Goal: Task Accomplishment & Management: Complete application form

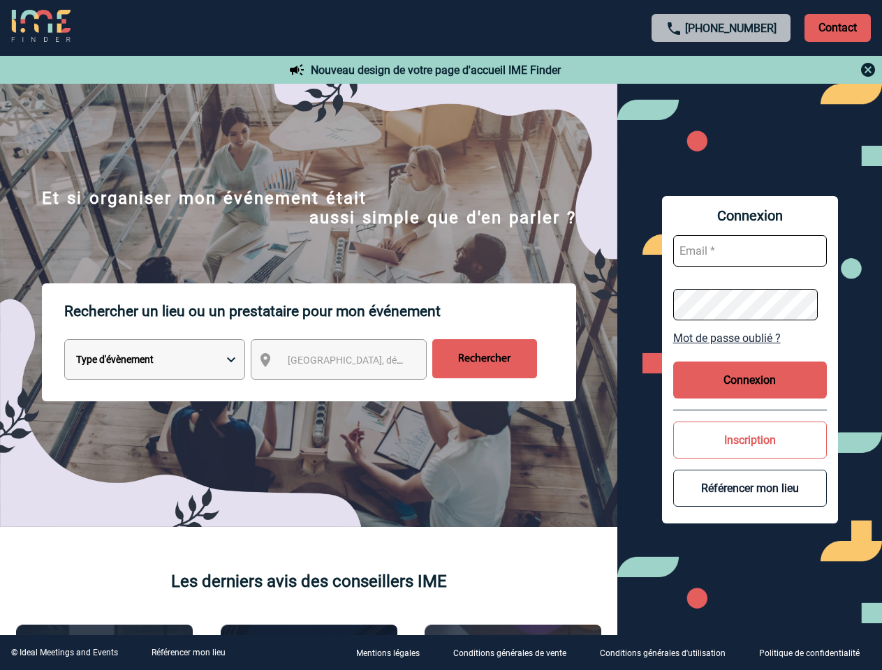
click at [441, 335] on p "Rechercher un lieu ou un prestataire pour mon événement" at bounding box center [320, 311] width 512 height 56
click at [837, 27] on p "Contact" at bounding box center [837, 28] width 66 height 28
click at [721, 70] on div at bounding box center [721, 69] width 311 height 17
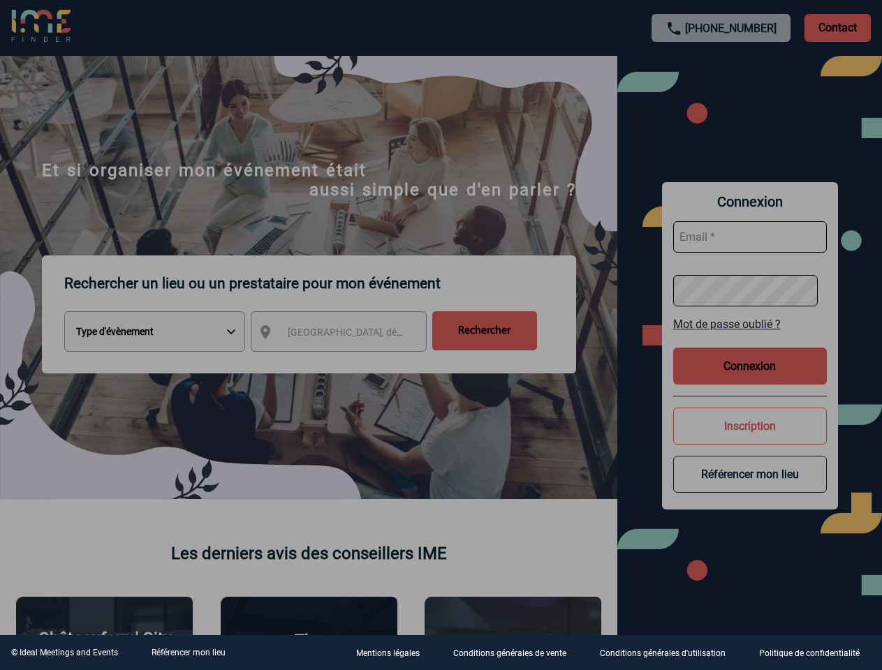
click at [351, 362] on div at bounding box center [441, 335] width 882 height 670
click at [750, 338] on div at bounding box center [441, 335] width 882 height 670
click at [750, 380] on div at bounding box center [441, 335] width 882 height 670
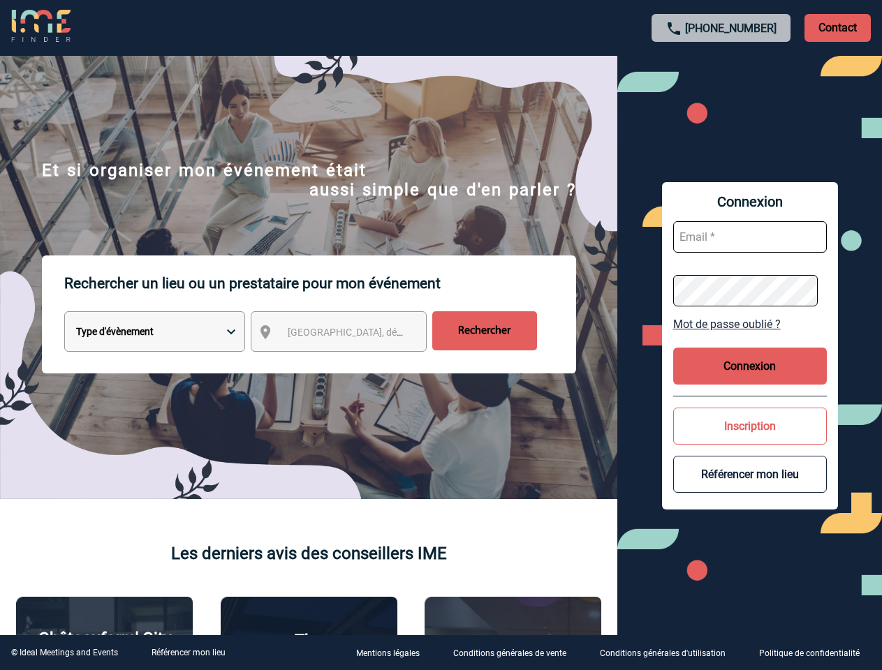
click at [750, 440] on button "Inscription" at bounding box center [750, 426] width 154 height 37
click at [750, 488] on button "Référencer mon lieu" at bounding box center [750, 474] width 154 height 37
click at [188, 653] on link "Référencer mon lieu" at bounding box center [189, 653] width 74 height 10
